Goal: Check status: Check status

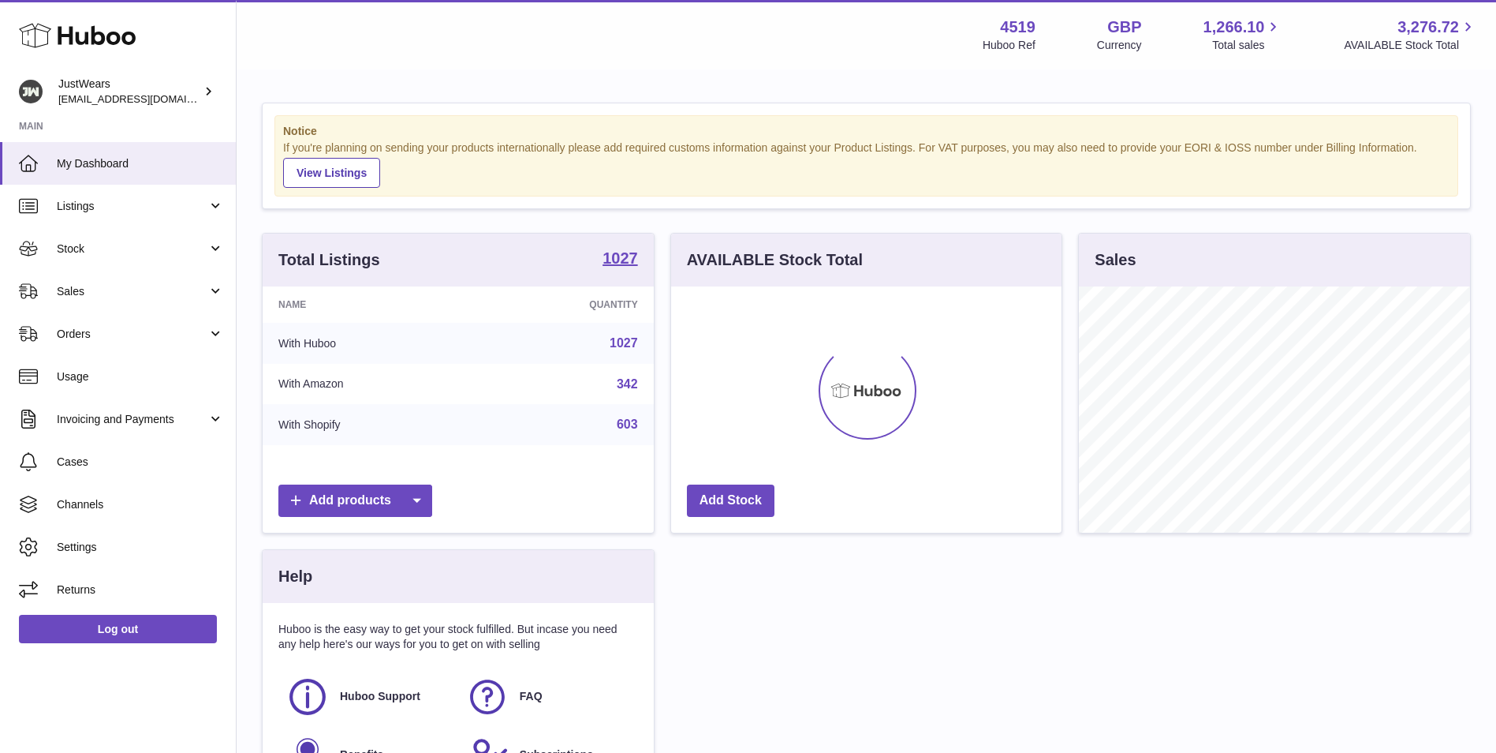
scroll to position [246, 390]
click at [166, 302] on link "Sales" at bounding box center [118, 291] width 236 height 43
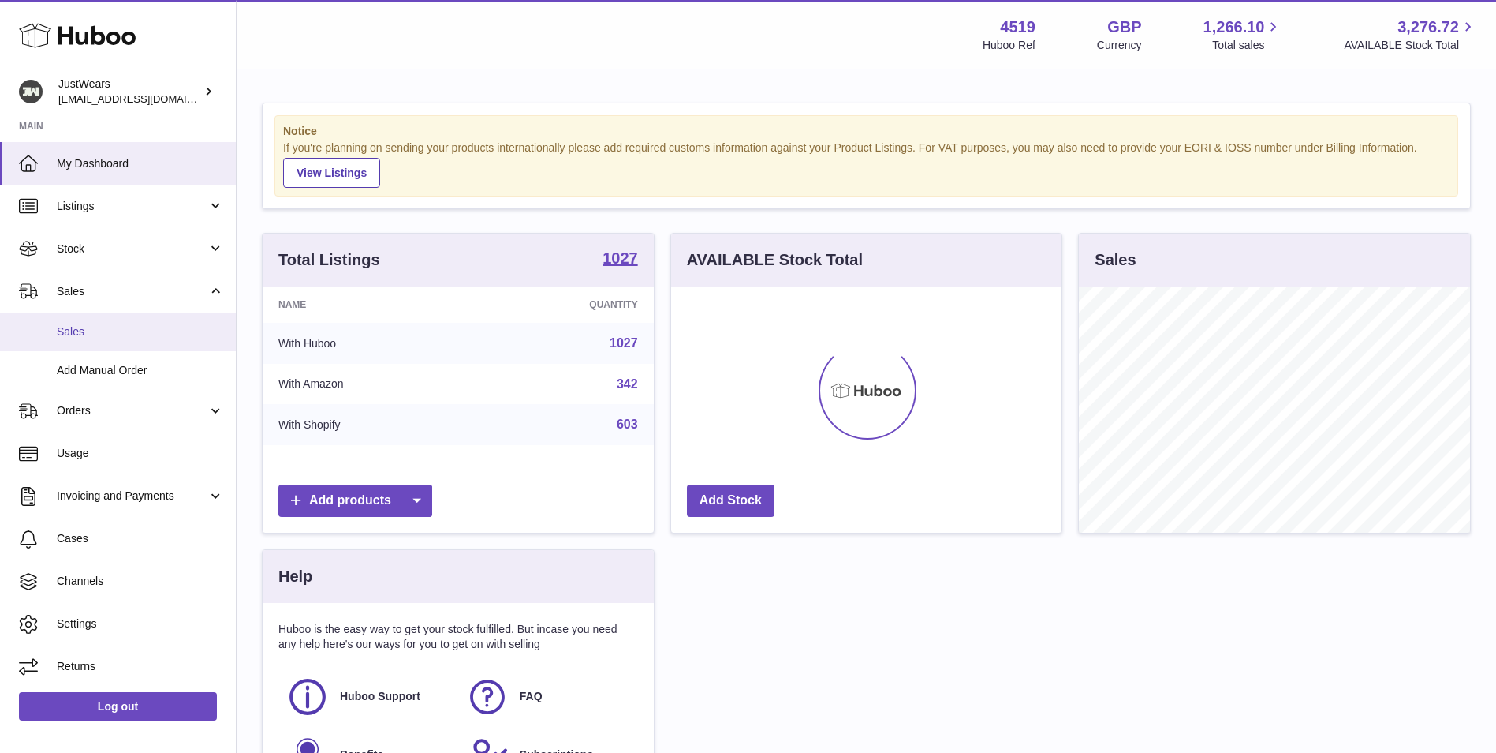
click at [144, 342] on link "Sales" at bounding box center [118, 331] width 236 height 39
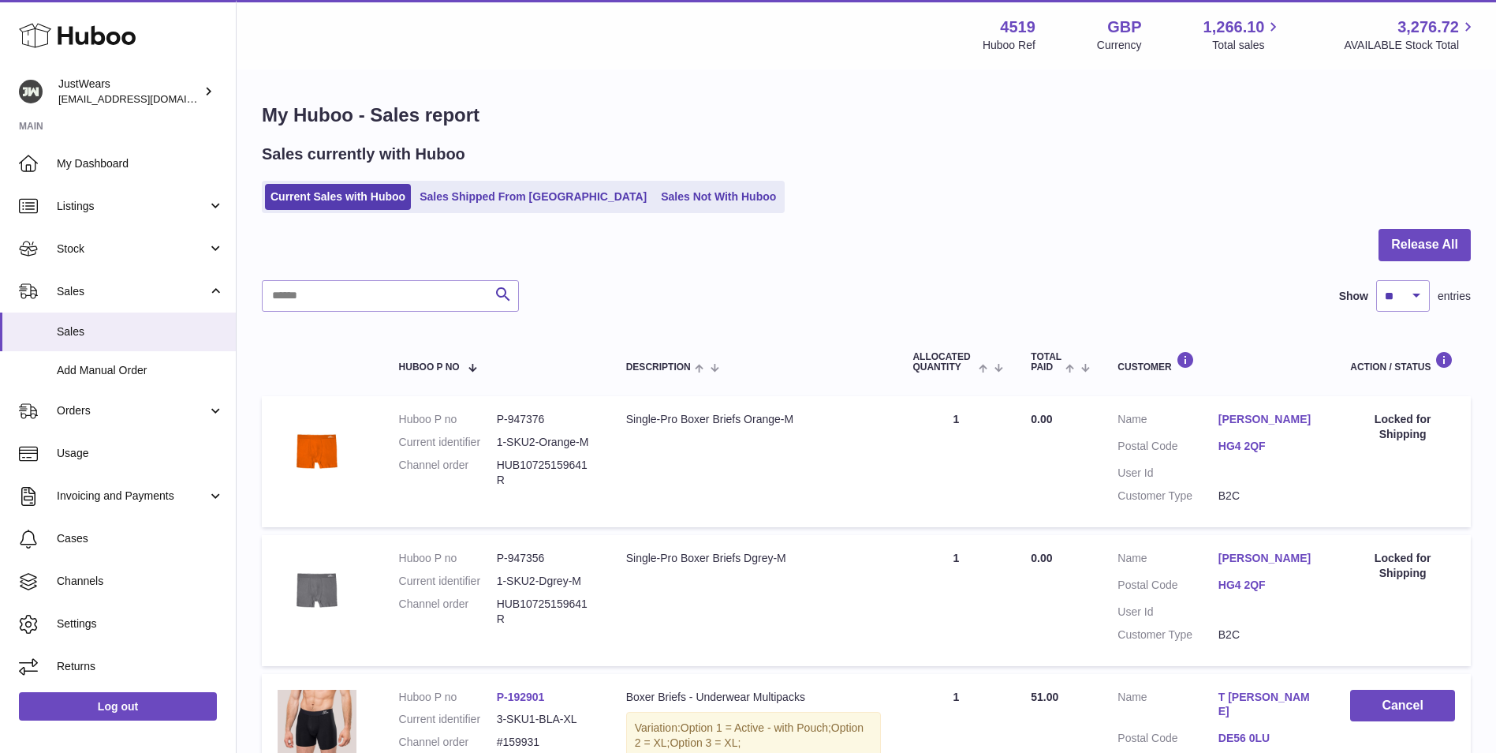
drag, startPoint x: 484, startPoint y: 193, endPoint x: 386, endPoint y: 295, distance: 141.7
click at [484, 193] on link "Sales Shipped From [GEOGRAPHIC_DATA]" at bounding box center [533, 197] width 238 height 26
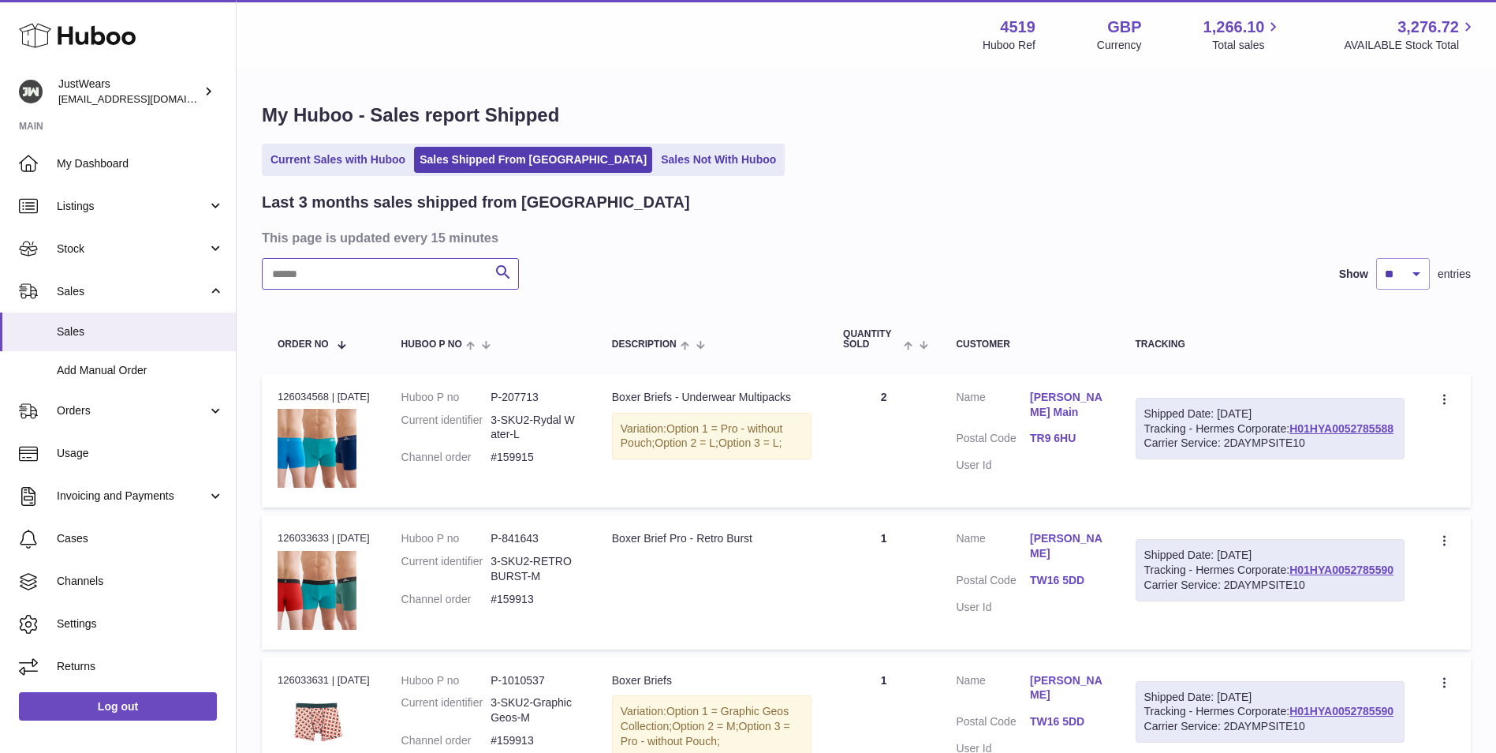
click at [338, 280] on input "text" at bounding box center [390, 274] width 257 height 32
type input "******"
